Goal: Transaction & Acquisition: Purchase product/service

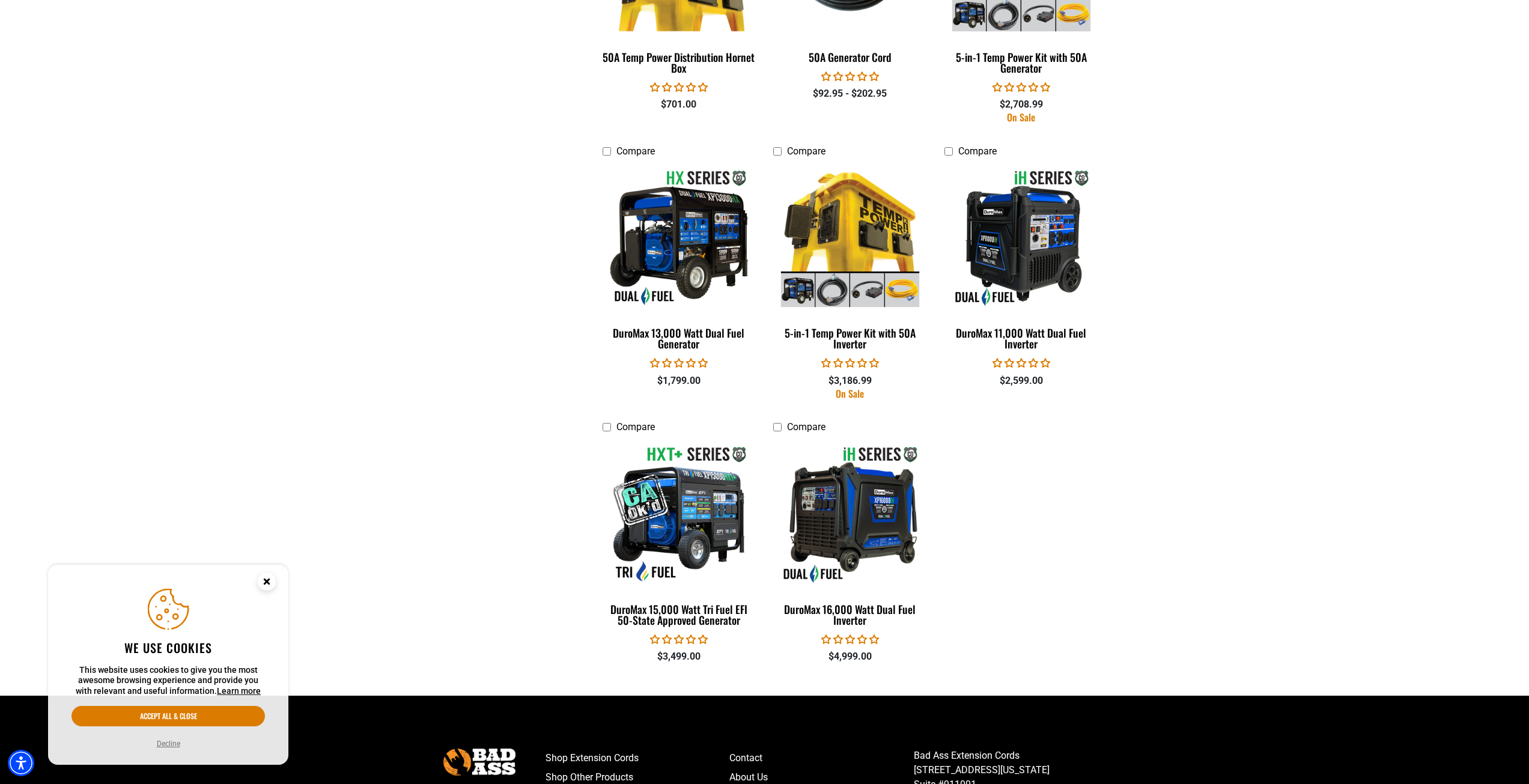
scroll to position [1922, 0]
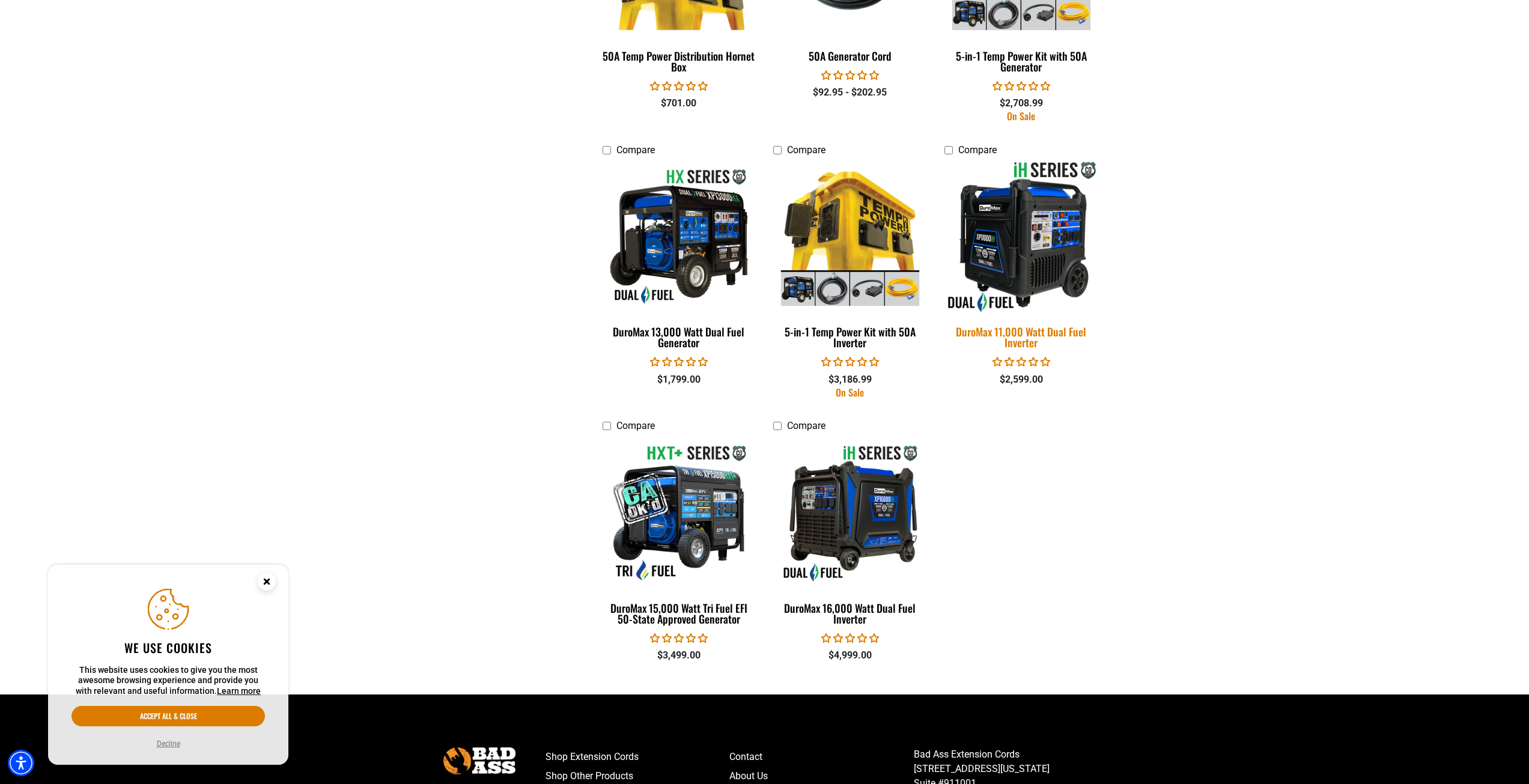
click at [1028, 330] on div "DuroMax 11,000 Watt Dual Fuel Inverter" at bounding box center [1022, 337] width 153 height 22
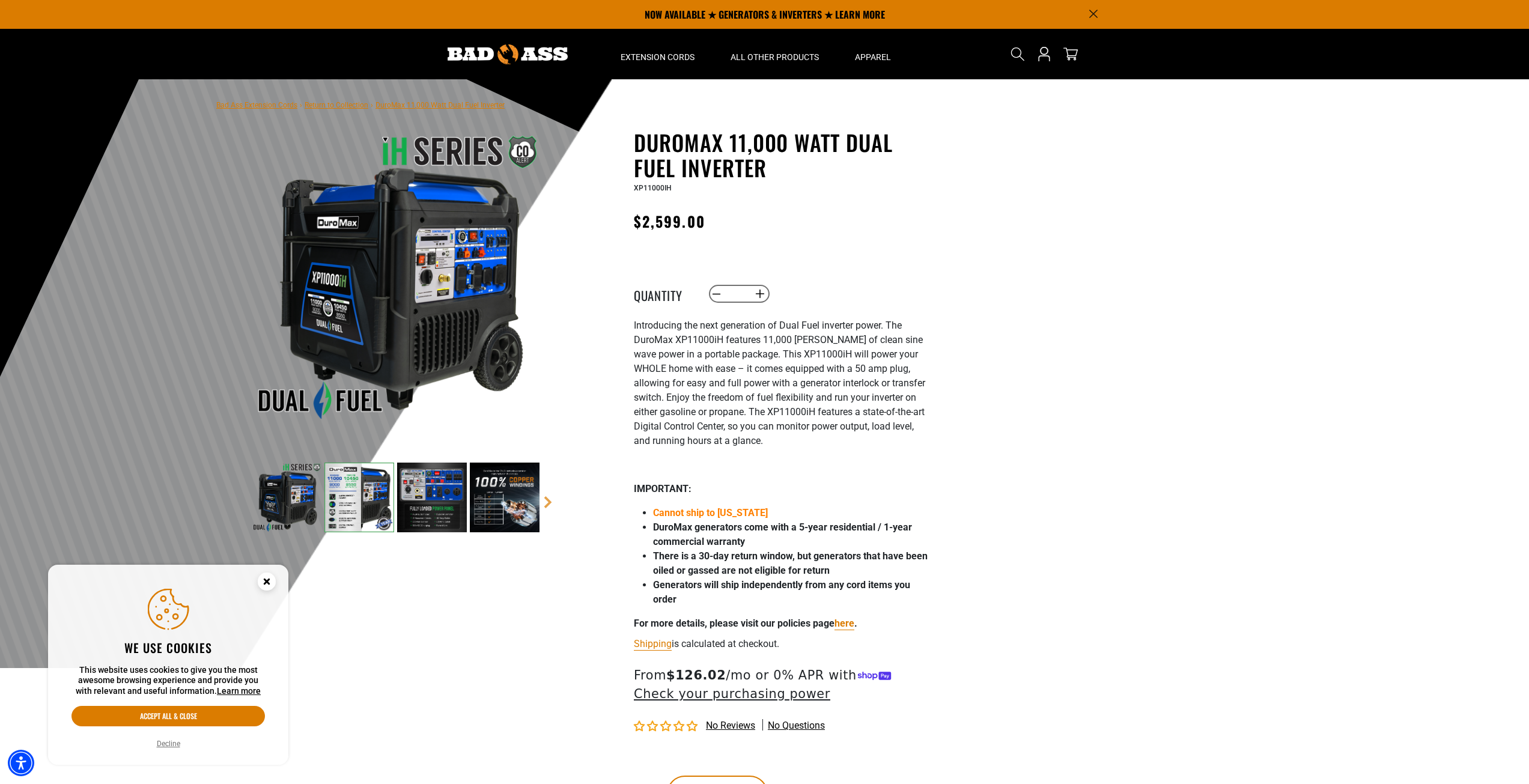
click at [350, 495] on img at bounding box center [359, 498] width 70 height 70
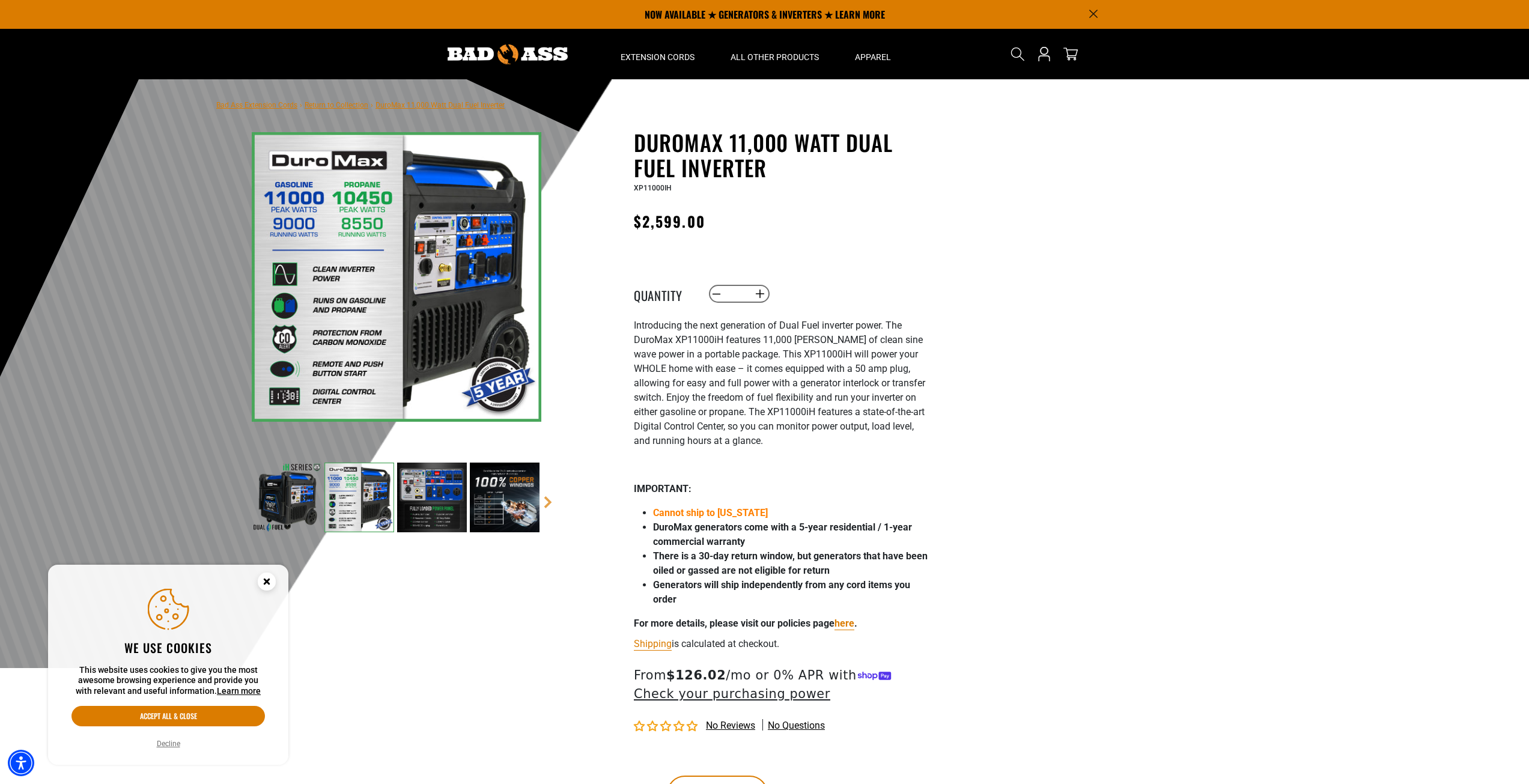
click at [417, 494] on img at bounding box center [432, 498] width 70 height 70
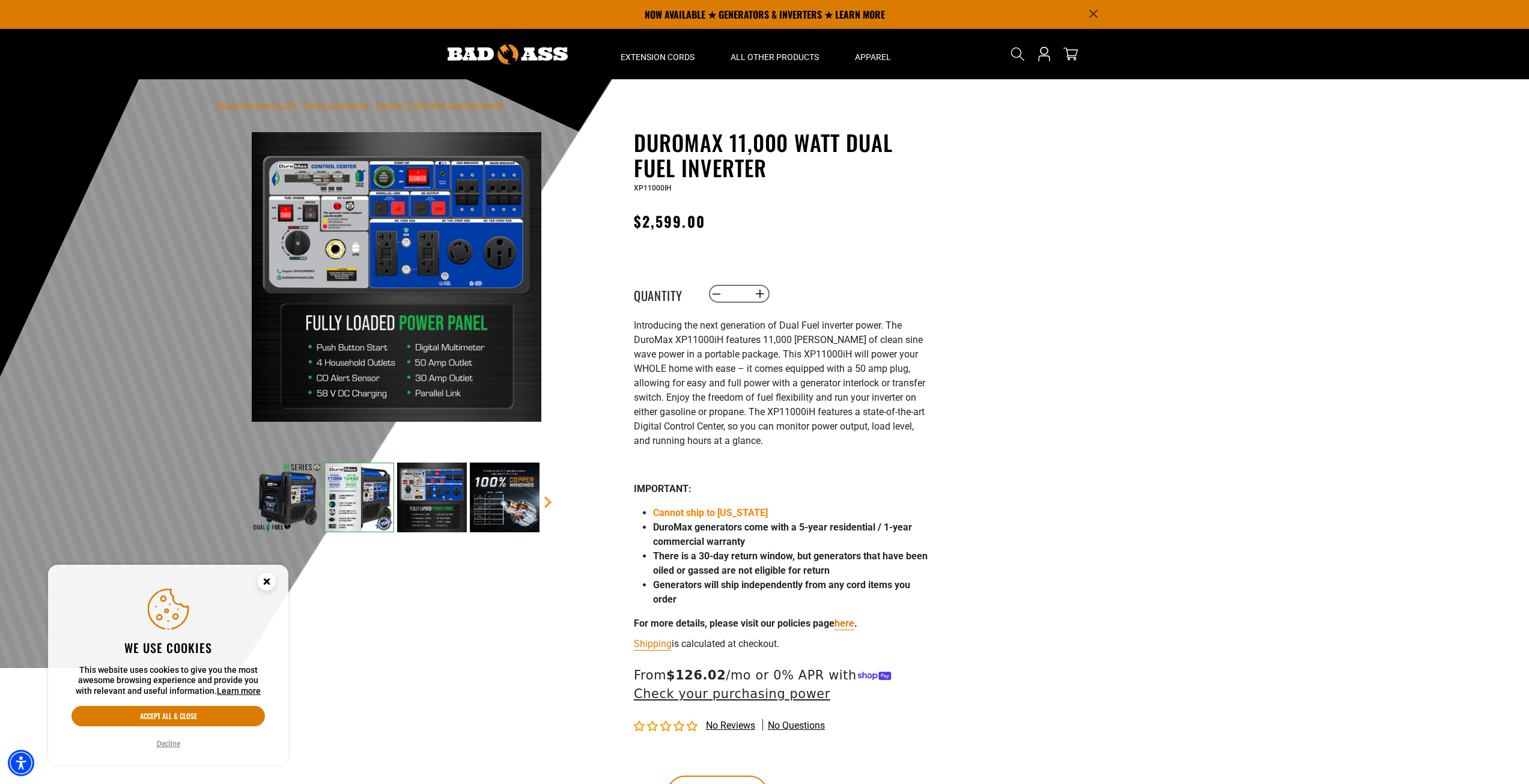
click at [439, 267] on img at bounding box center [396, 277] width 289 height 289
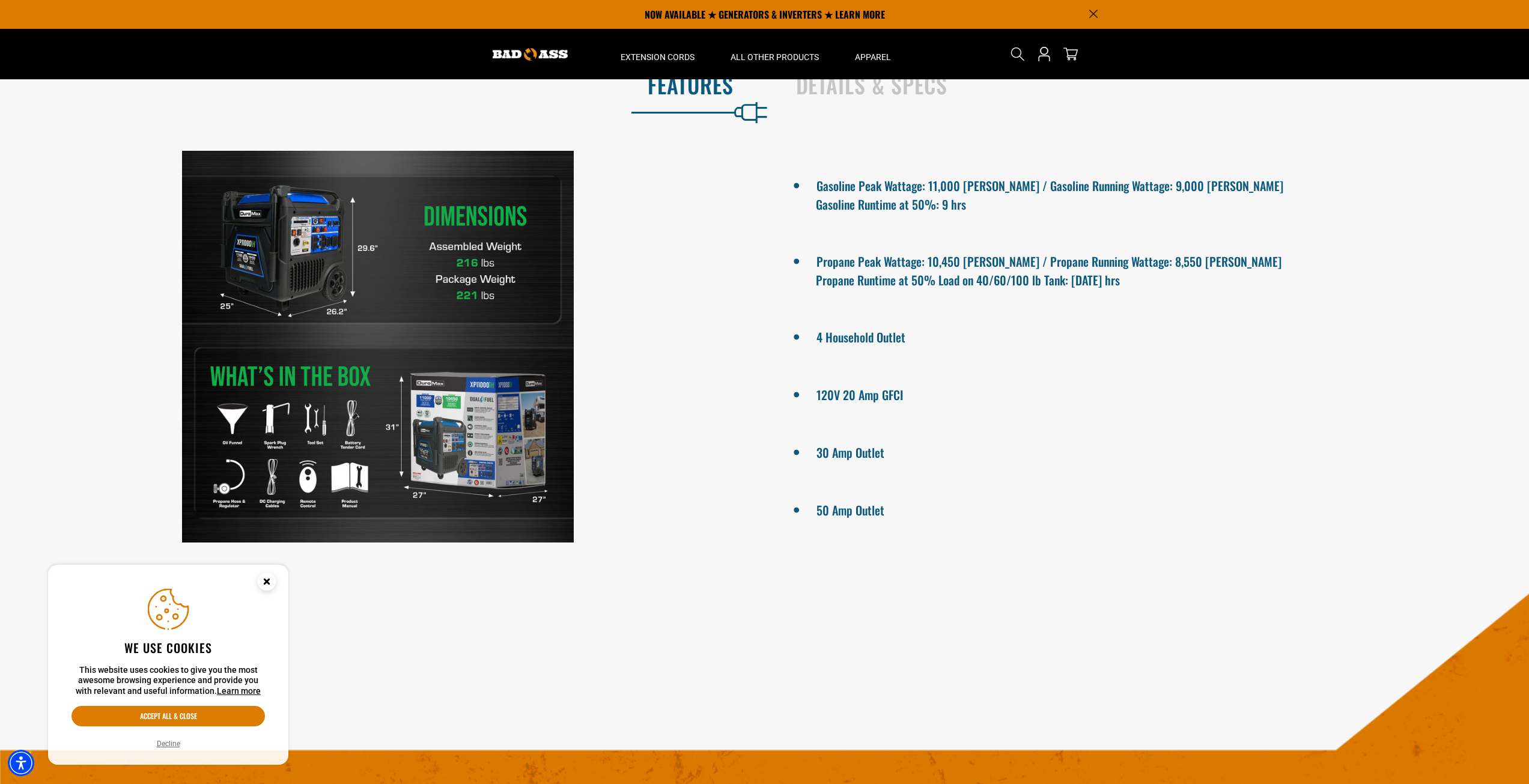
scroll to position [661, 0]
